Goal: Transaction & Acquisition: Register for event/course

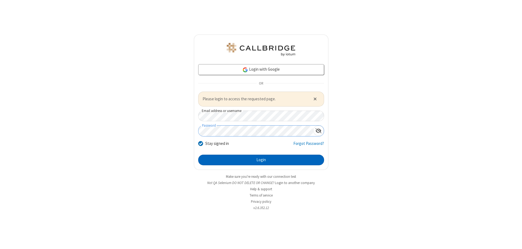
click at [261, 160] on button "Login" at bounding box center [261, 160] width 126 height 11
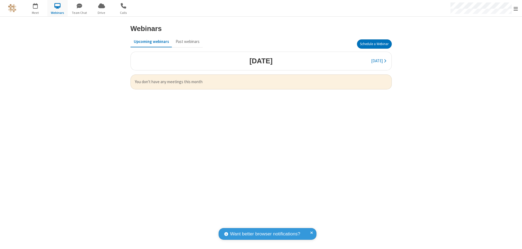
click at [374, 44] on button "Schedule a Webinar" at bounding box center [374, 43] width 35 height 9
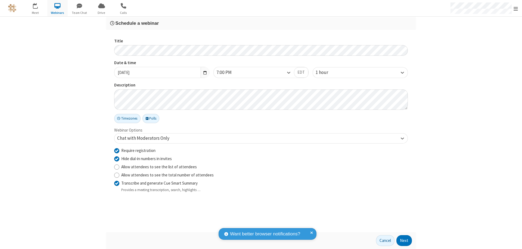
click at [117, 150] on input "Require registration" at bounding box center [116, 150] width 5 height 6
checkbox input "false"
click at [404, 240] on button "Next" at bounding box center [403, 240] width 15 height 11
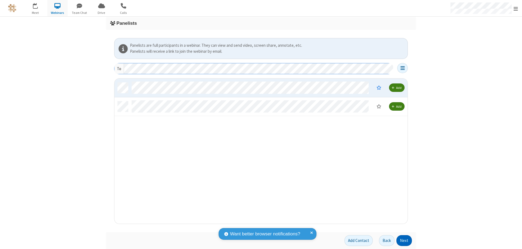
click at [404, 240] on button "Next" at bounding box center [403, 240] width 15 height 11
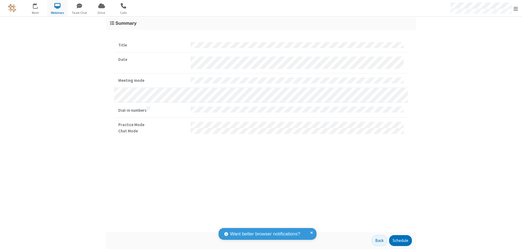
click at [400, 240] on button "Schedule" at bounding box center [400, 240] width 23 height 11
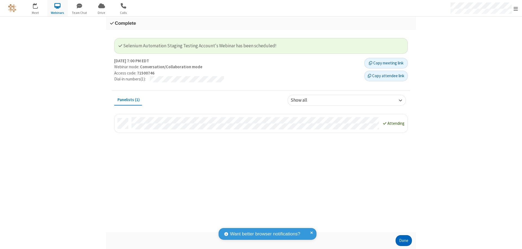
click at [403, 240] on button "Done" at bounding box center [403, 240] width 16 height 11
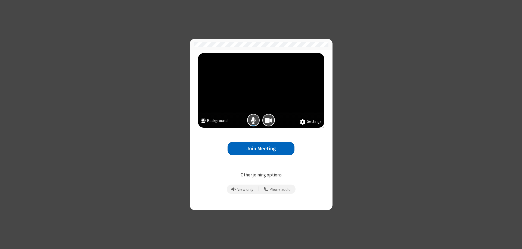
click at [261, 148] on button "Join Meeting" at bounding box center [260, 148] width 67 height 13
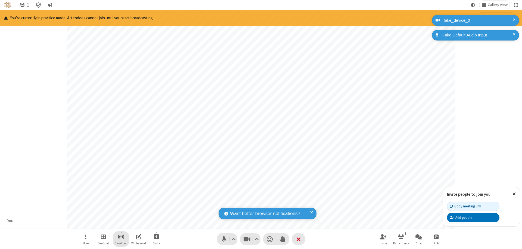
click at [121, 236] on span "Start broadcast" at bounding box center [121, 236] width 7 height 7
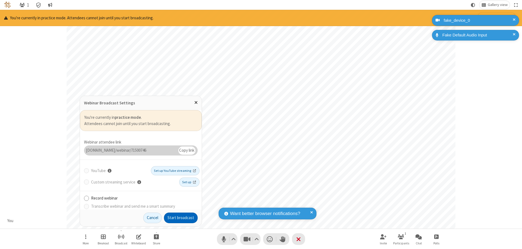
click at [181, 218] on button "Start broadcast" at bounding box center [181, 217] width 34 height 11
